Goal: Transaction & Acquisition: Subscribe to service/newsletter

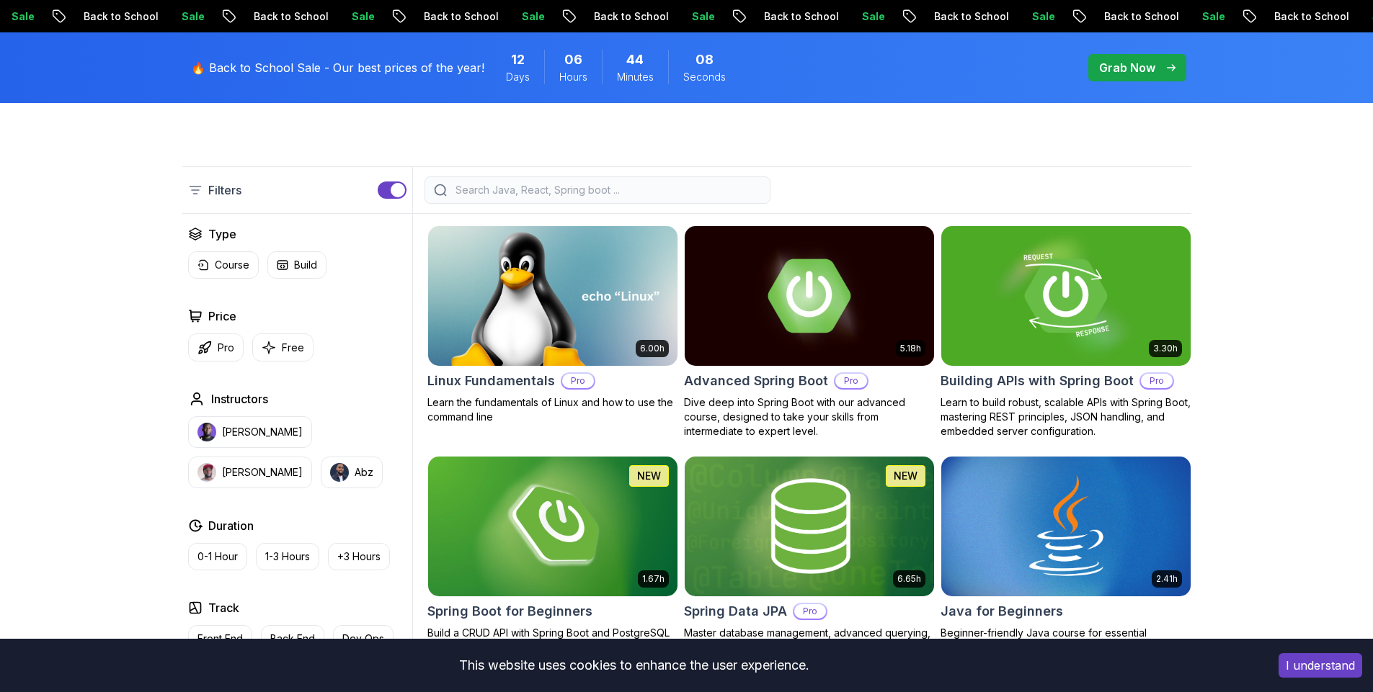
scroll to position [339, 0]
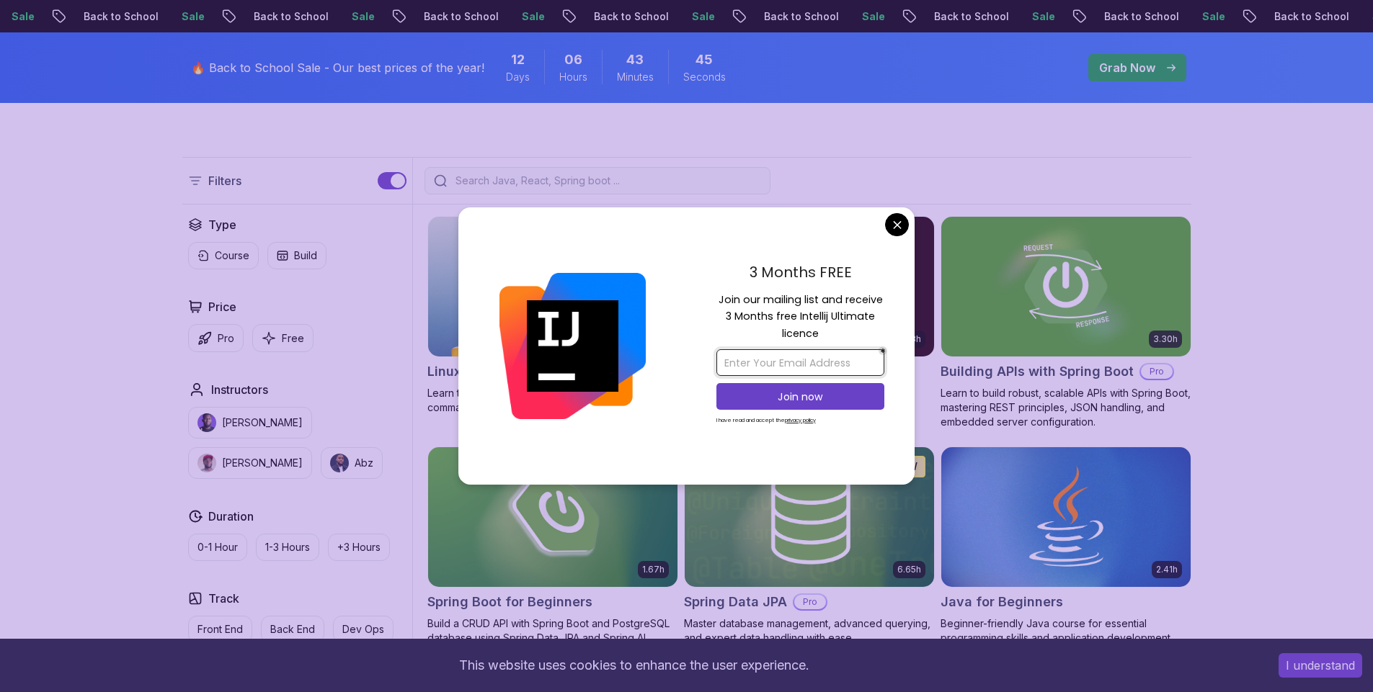
click at [806, 362] on input "email" at bounding box center [800, 362] width 168 height 27
type input "[EMAIL_ADDRESS][DOMAIN_NAME]"
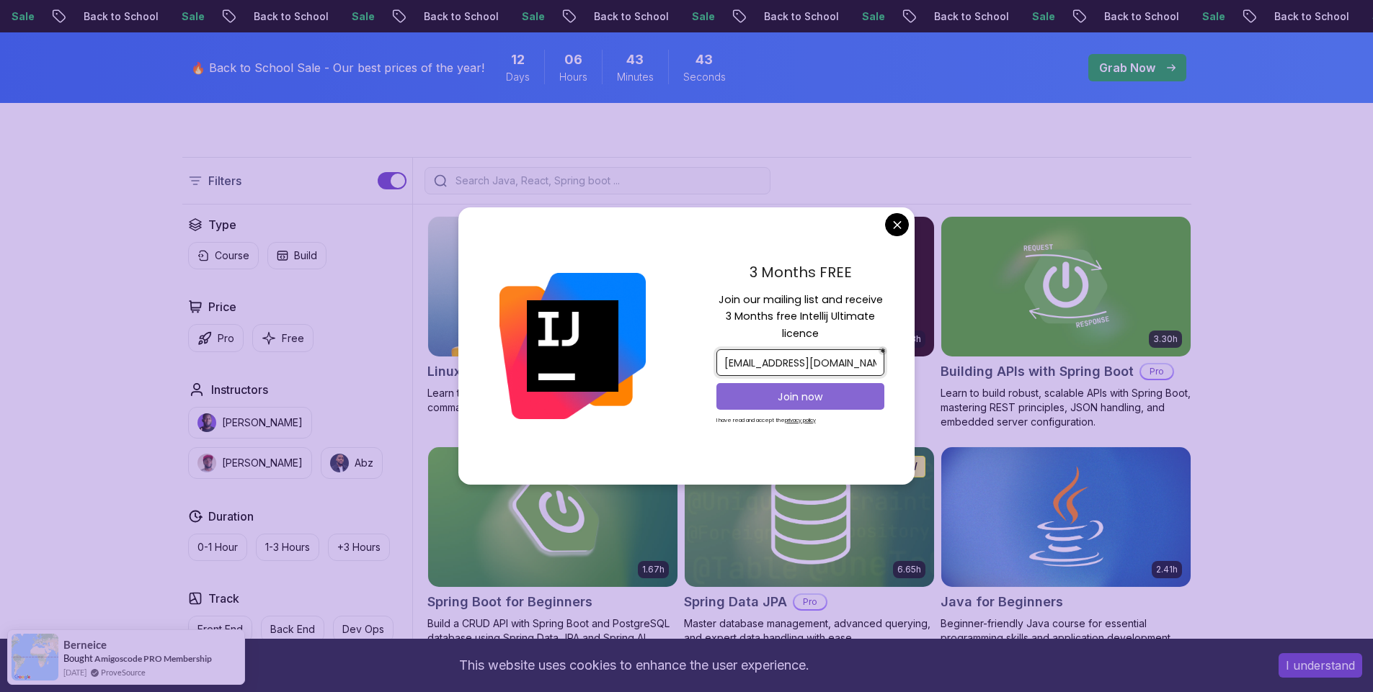
click at [823, 397] on p "Join now" at bounding box center [800, 397] width 136 height 14
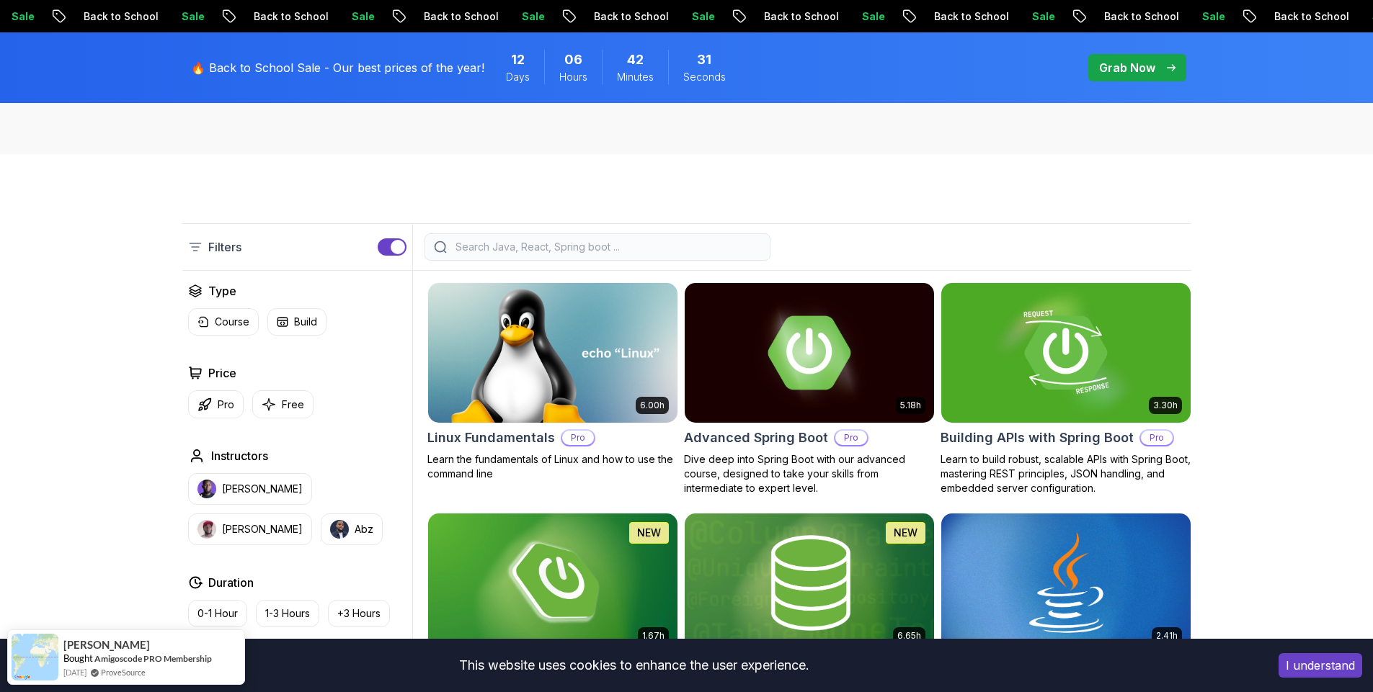
scroll to position [0, 0]
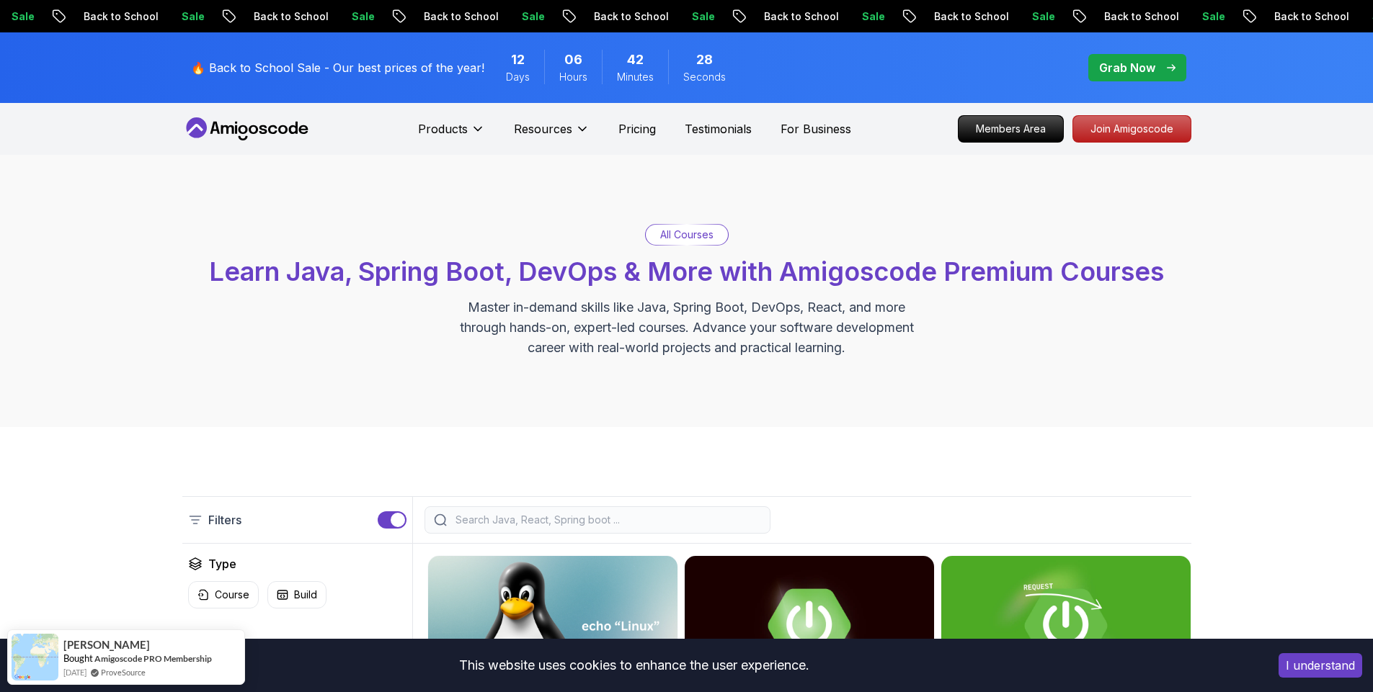
click at [1131, 73] on p "Grab Now" at bounding box center [1127, 67] width 56 height 17
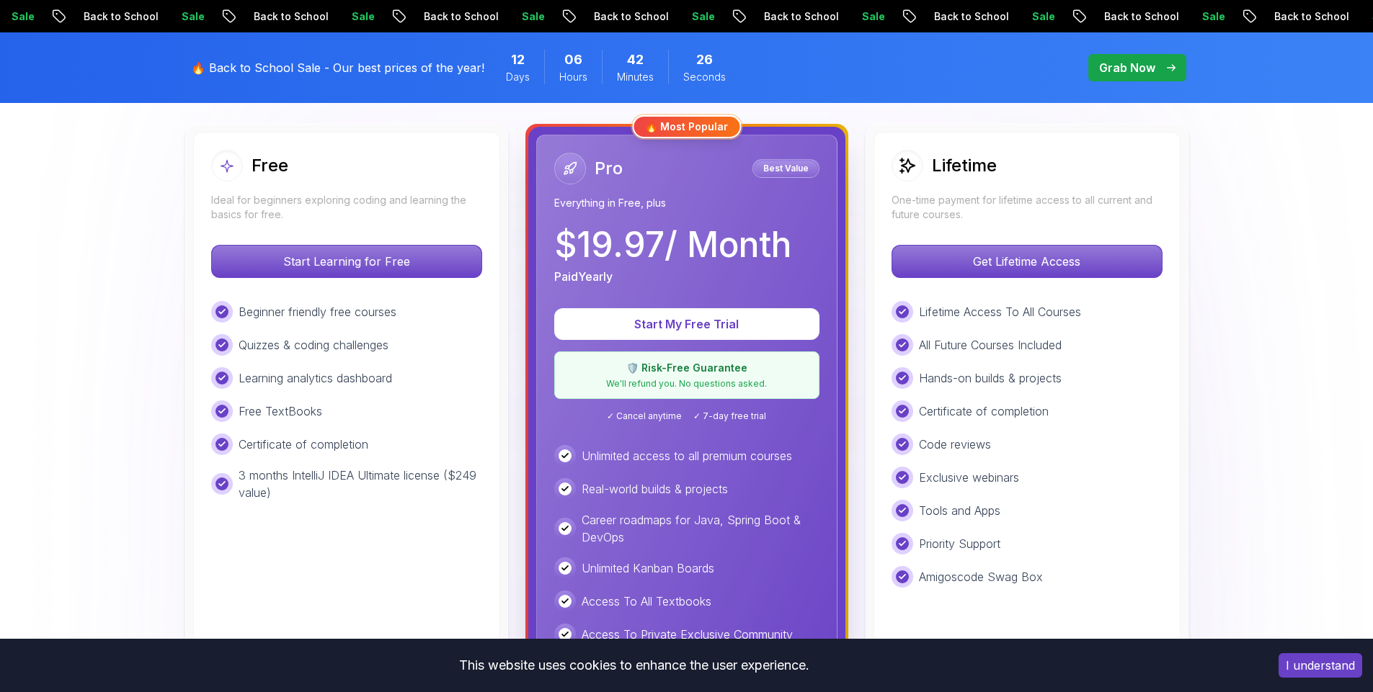
scroll to position [414, 0]
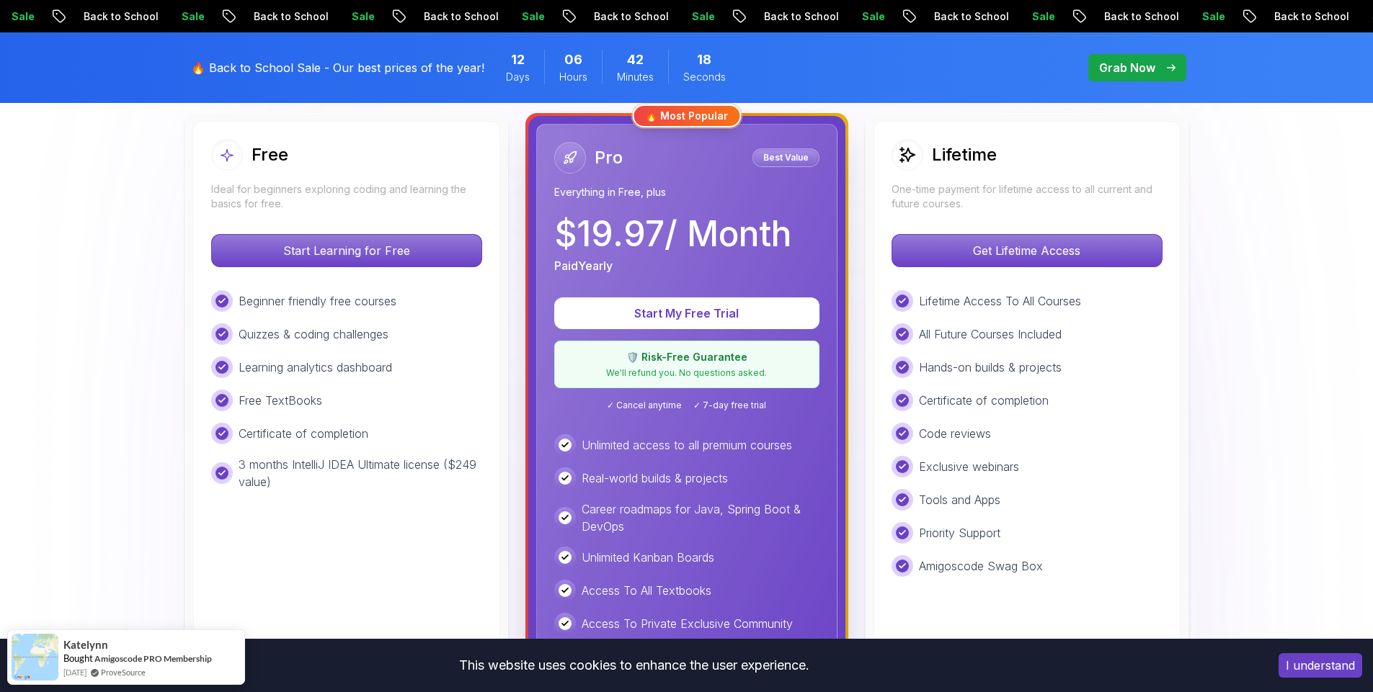
click at [1112, 502] on div "Tools and Apps" at bounding box center [1026, 500] width 271 height 22
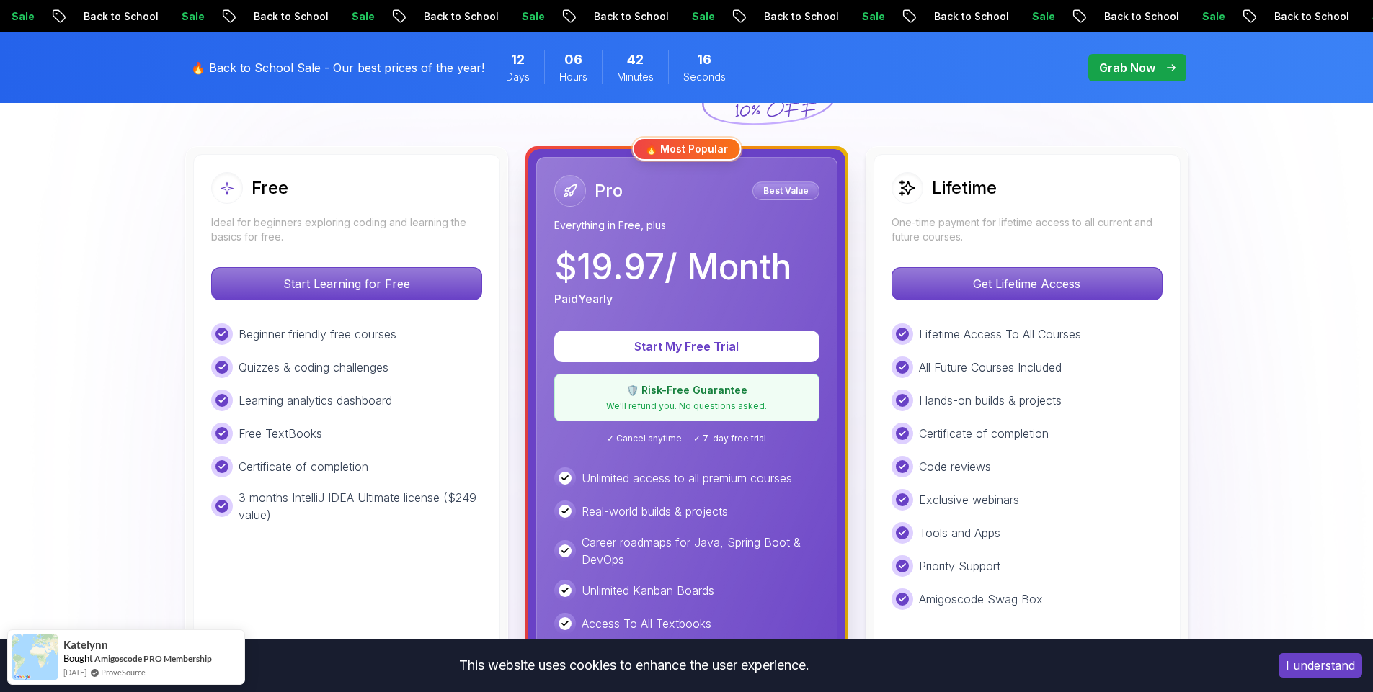
scroll to position [352, 0]
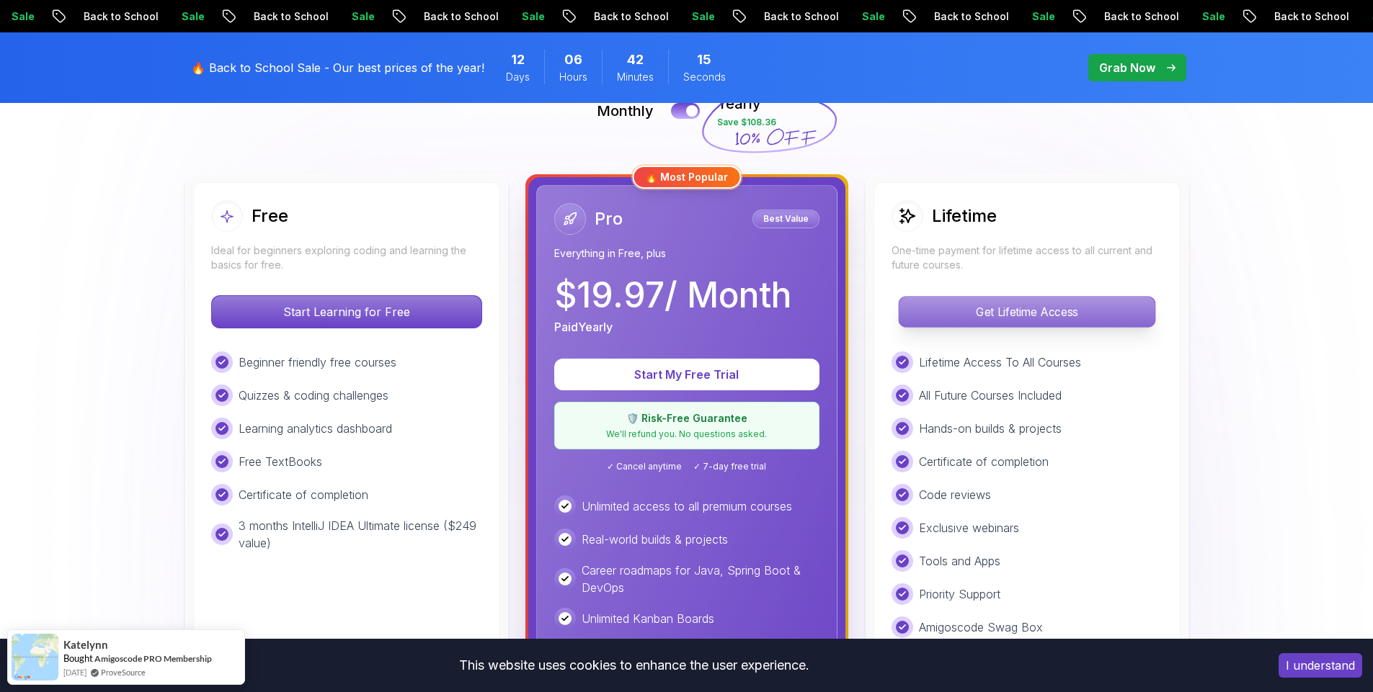
click at [1030, 306] on p "Get Lifetime Access" at bounding box center [1027, 312] width 256 height 30
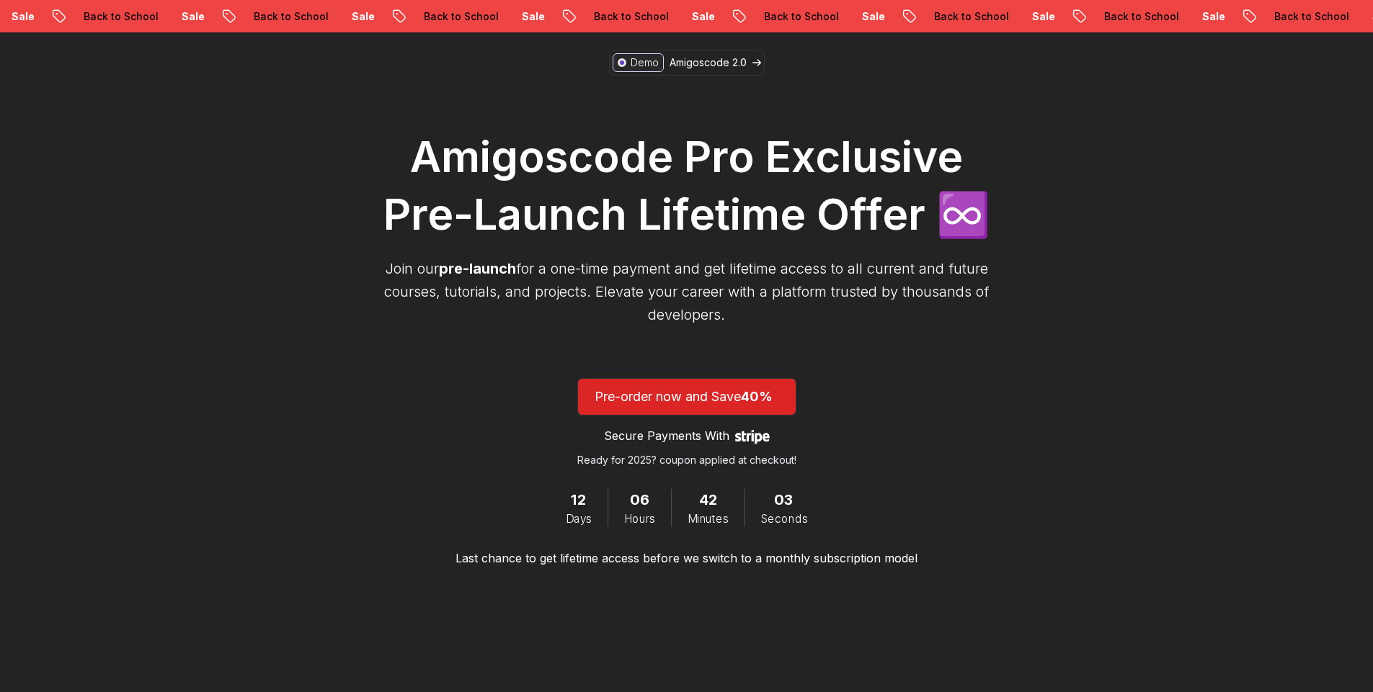
scroll to position [135, 0]
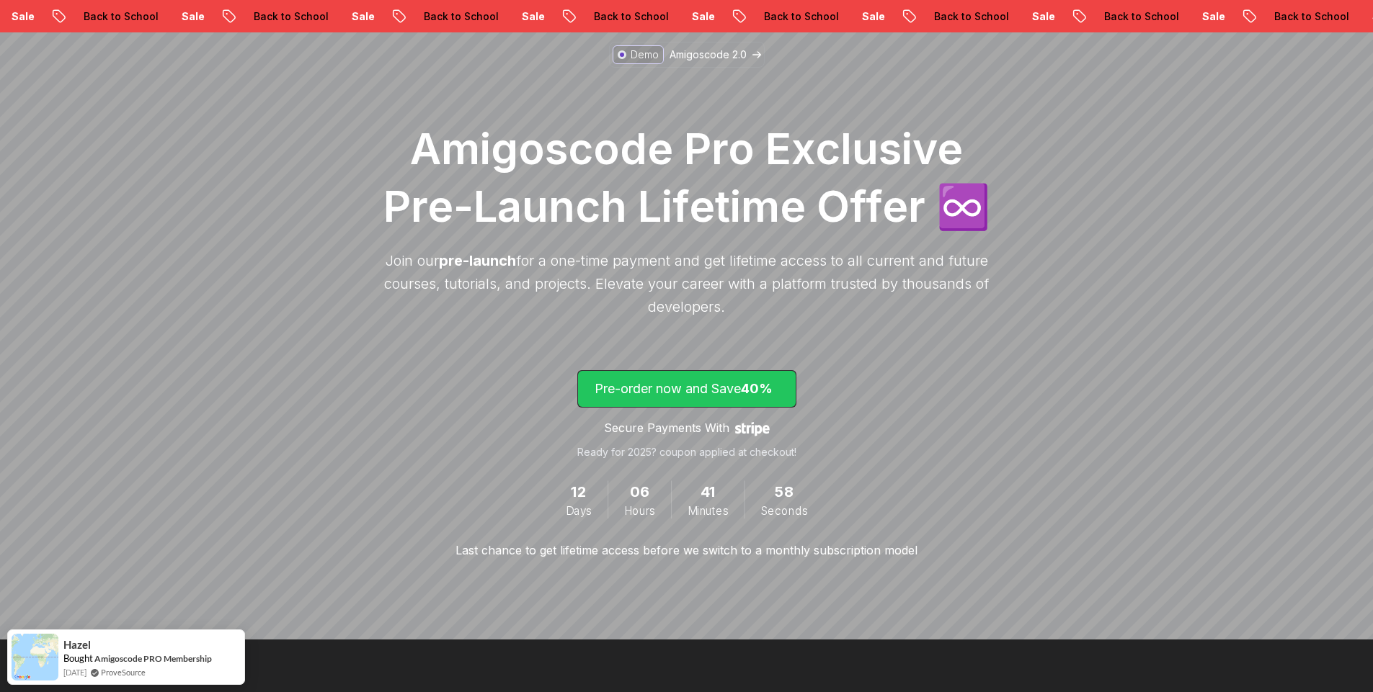
click at [688, 388] on p "Pre-order now and Save 40%" at bounding box center [686, 389] width 184 height 20
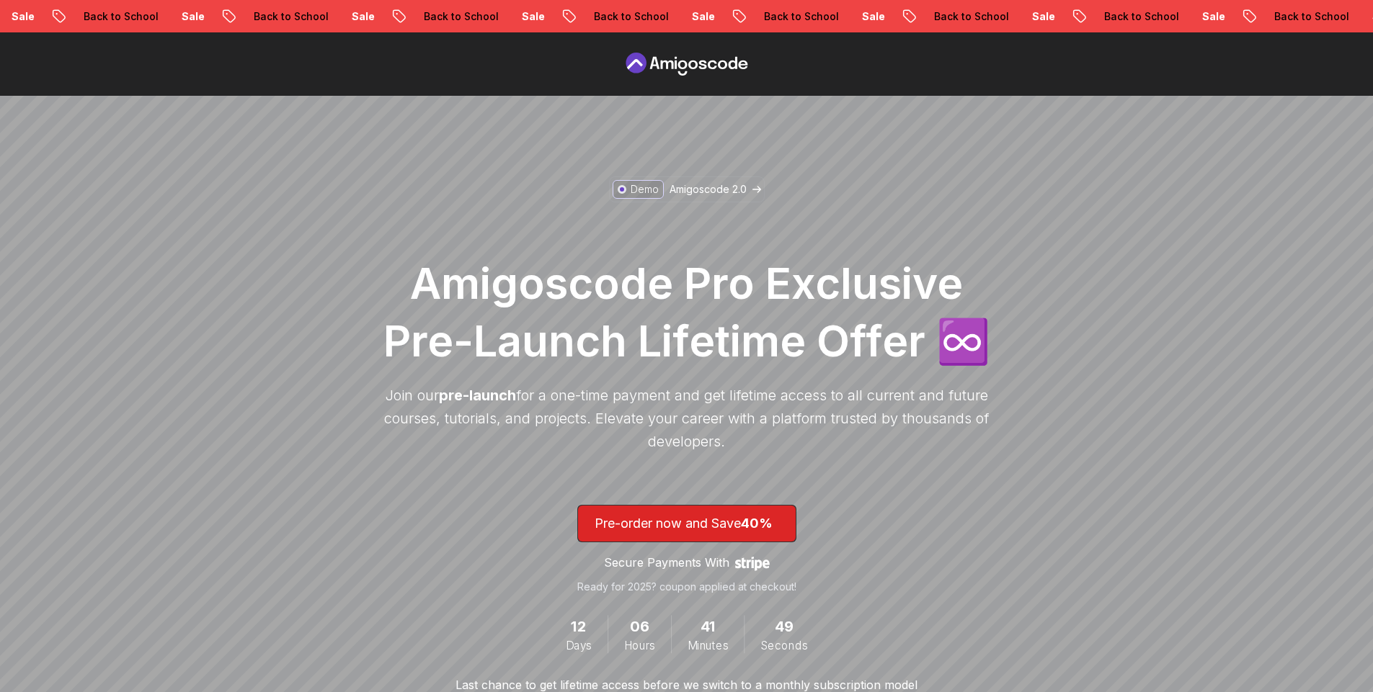
scroll to position [135, 0]
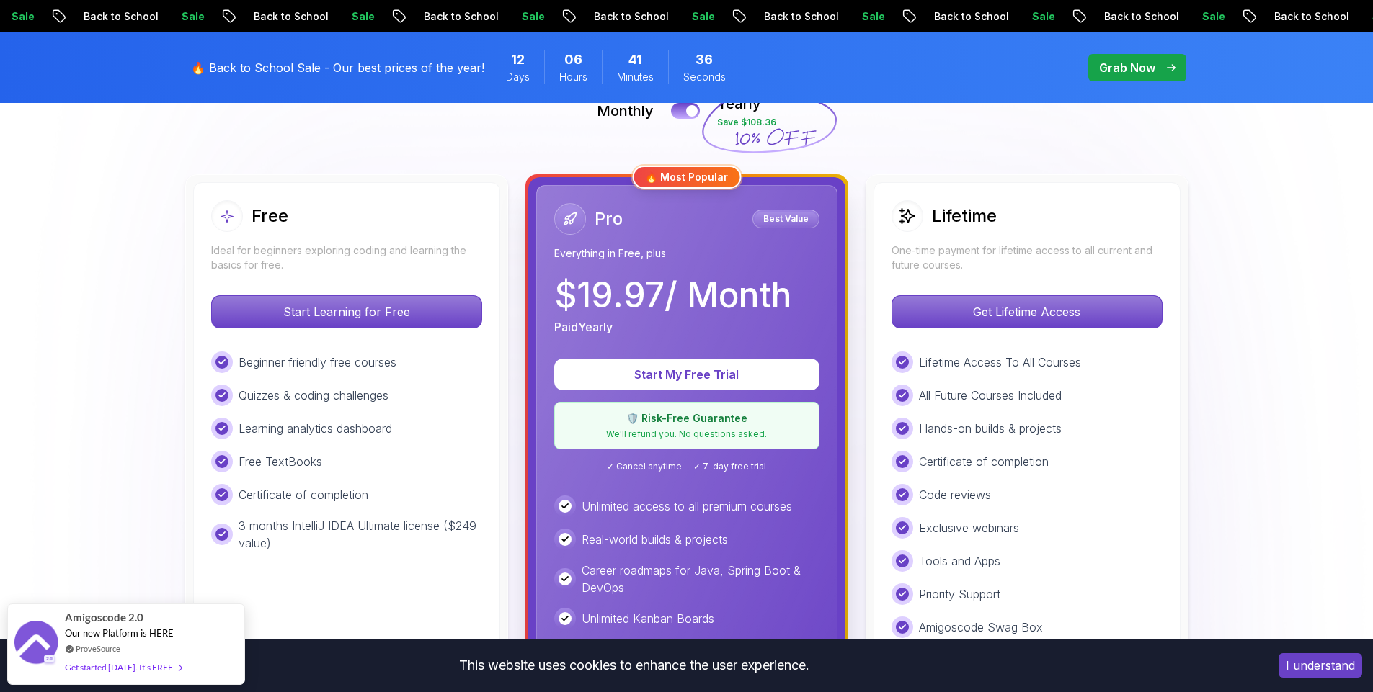
click at [371, 445] on div "Beginner friendly free courses Quizzes & coding challenges Learning analytics d…" at bounding box center [346, 452] width 271 height 200
click at [436, 469] on div "Free TextBooks" at bounding box center [346, 462] width 271 height 22
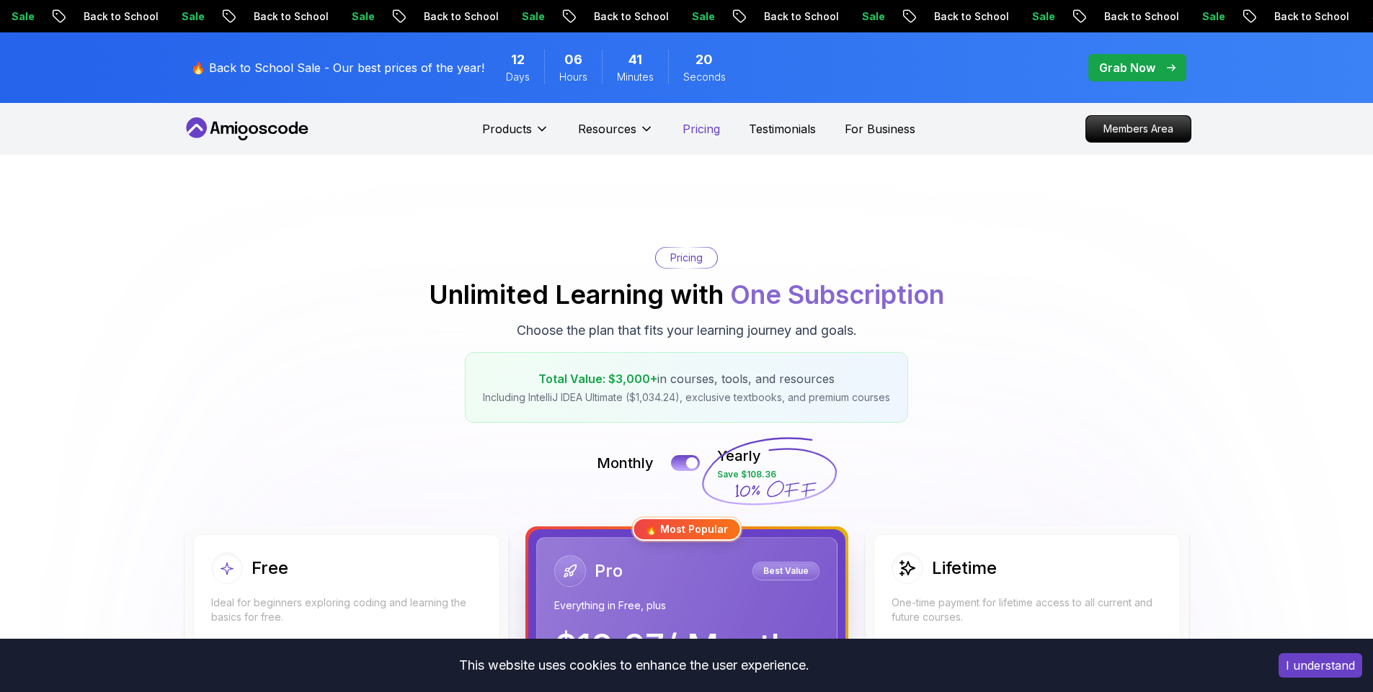
click at [695, 129] on p "Pricing" at bounding box center [700, 128] width 37 height 17
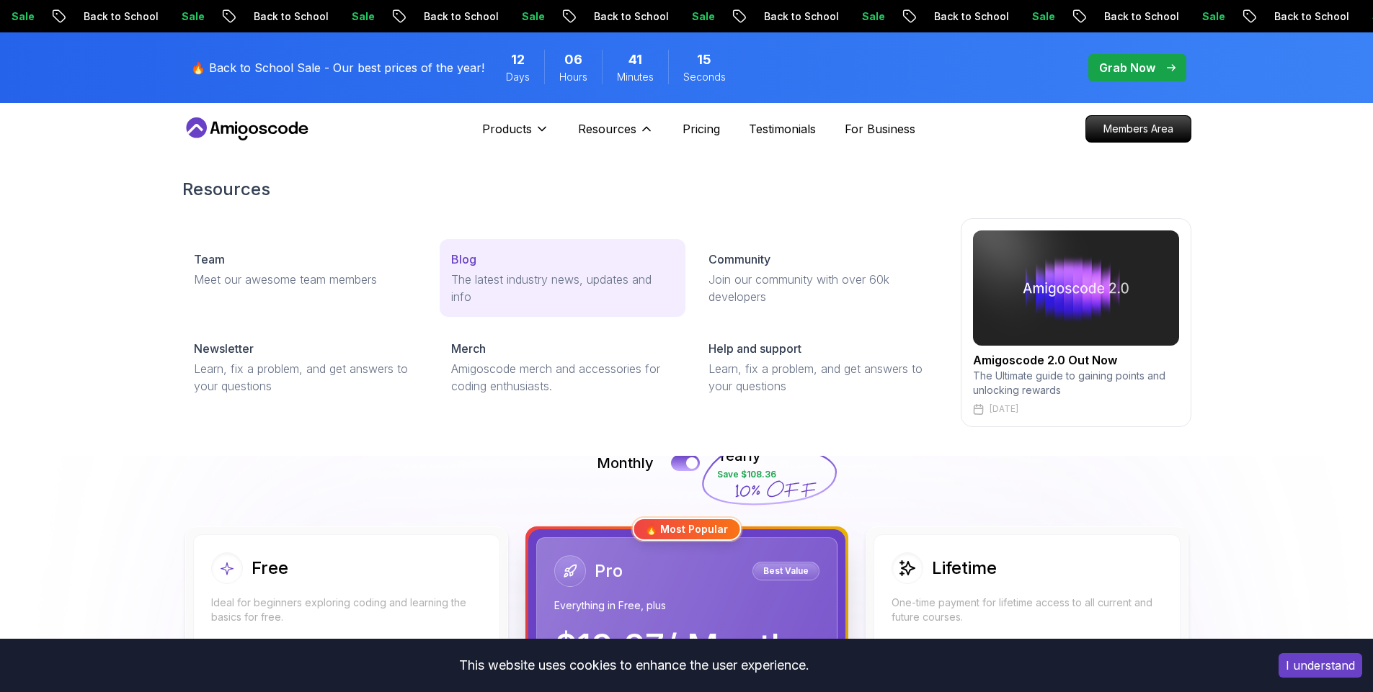
click at [488, 274] on p "The latest industry news, updates and info" at bounding box center [562, 288] width 223 height 35
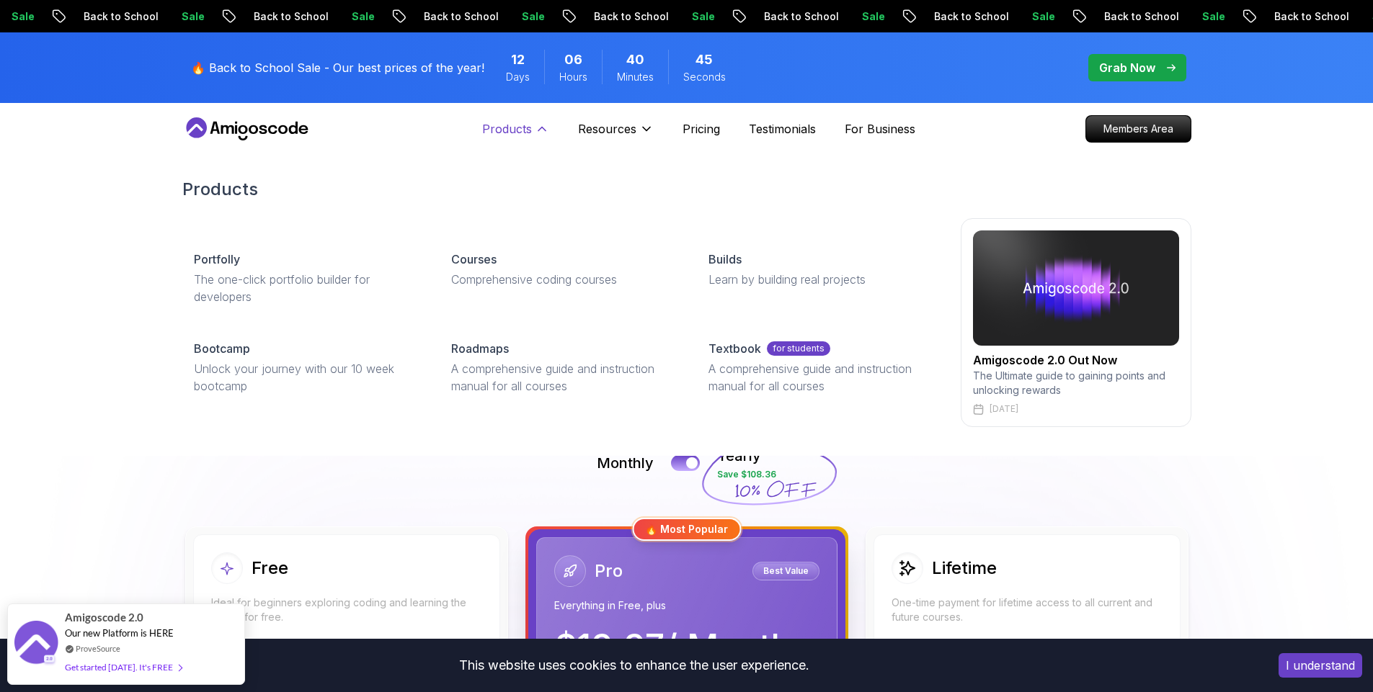
click at [506, 128] on p "Products" at bounding box center [507, 128] width 50 height 17
click at [522, 128] on p "Products" at bounding box center [507, 128] width 50 height 17
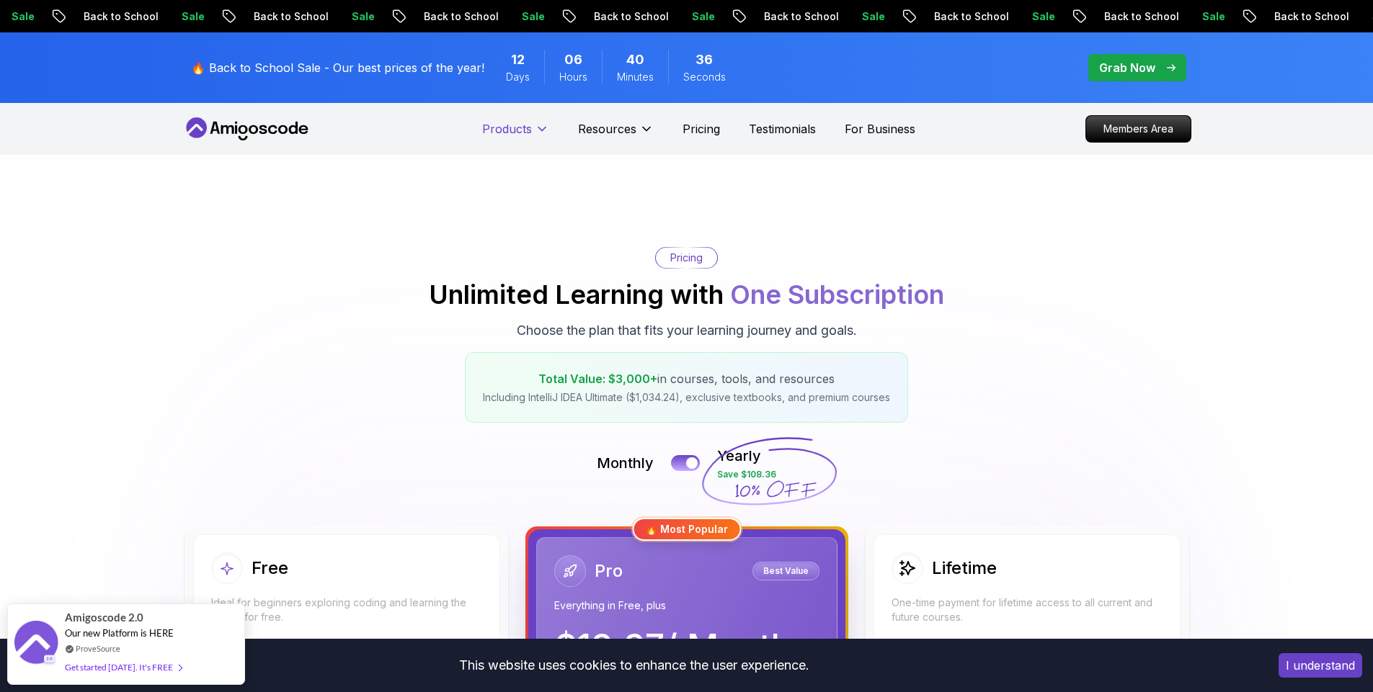
click at [522, 128] on p "Products" at bounding box center [507, 128] width 50 height 17
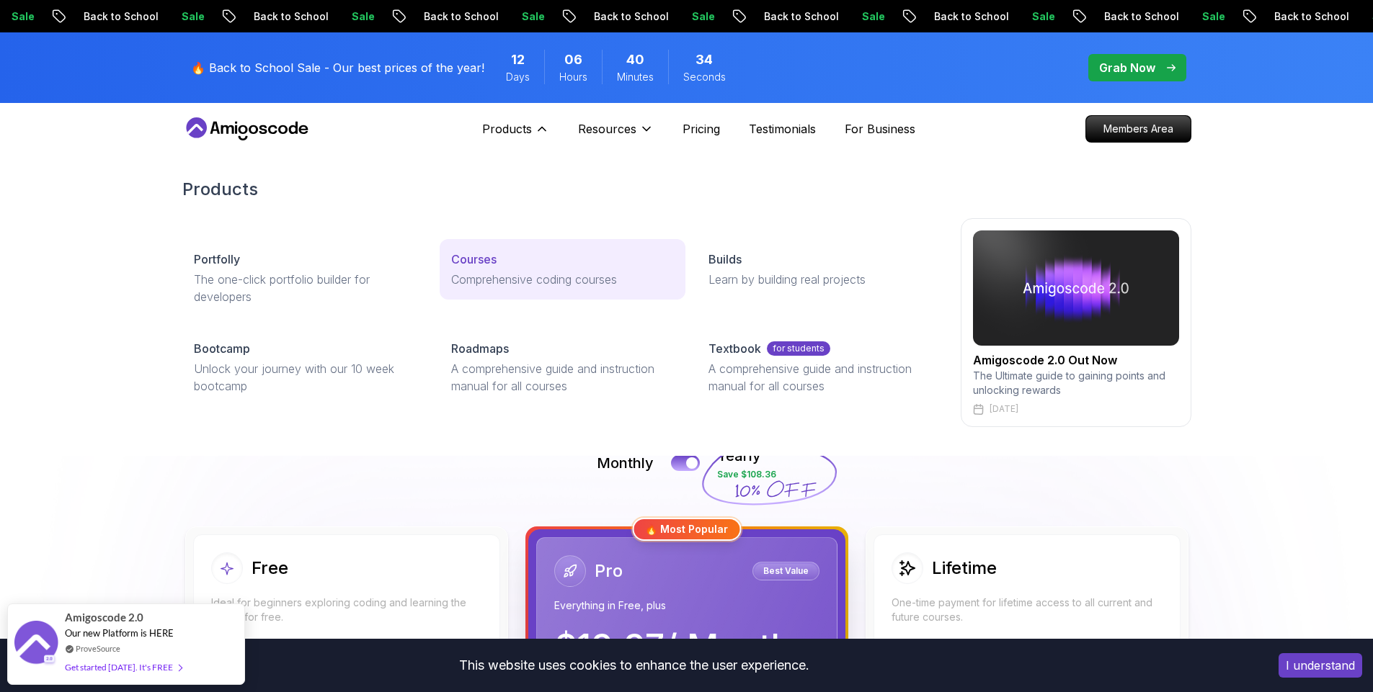
click at [469, 259] on p "Courses" at bounding box center [473, 259] width 45 height 17
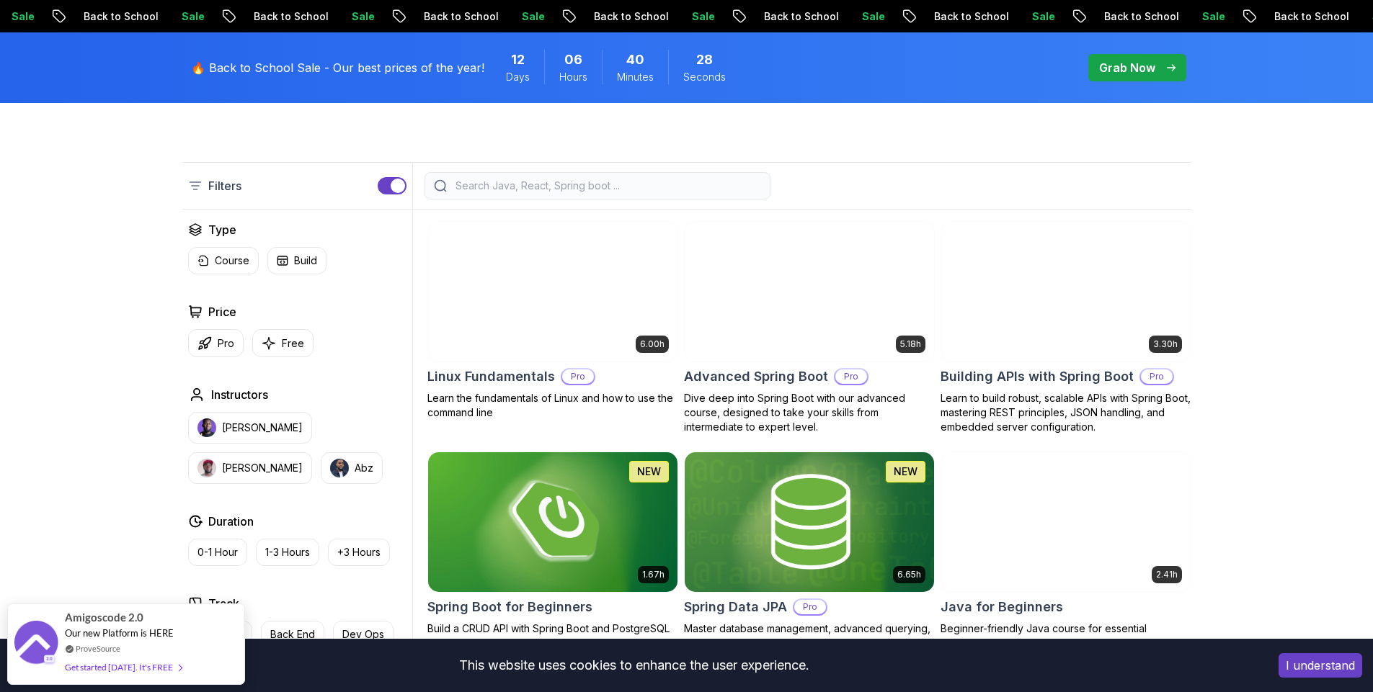
scroll to position [360, 0]
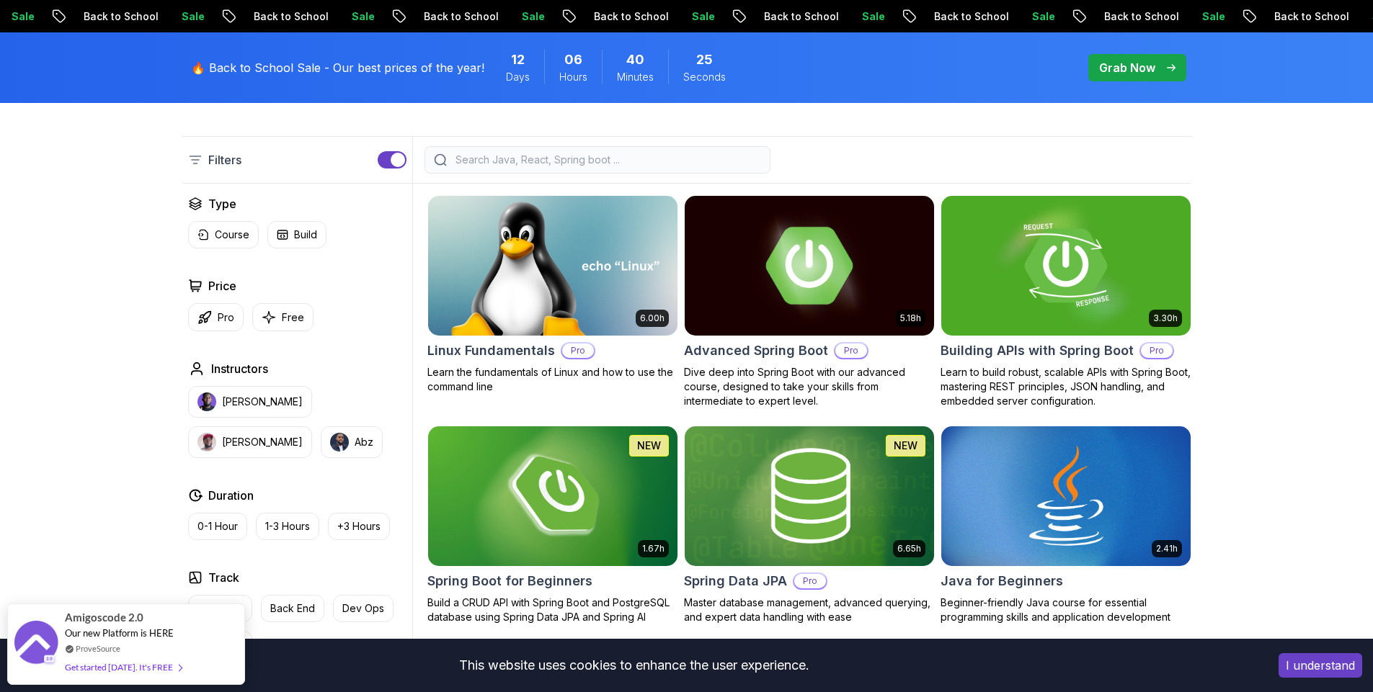
click at [831, 303] on img at bounding box center [809, 265] width 262 height 146
